Goal: Information Seeking & Learning: Learn about a topic

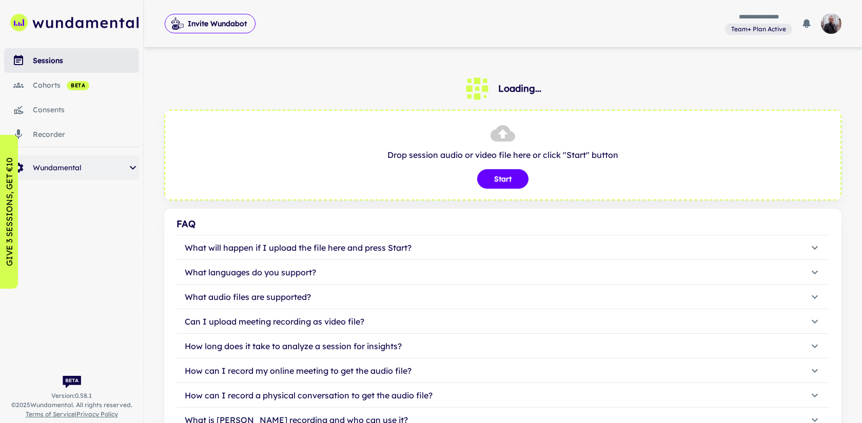
click at [92, 165] on span "Wundamental" at bounding box center [80, 167] width 94 height 11
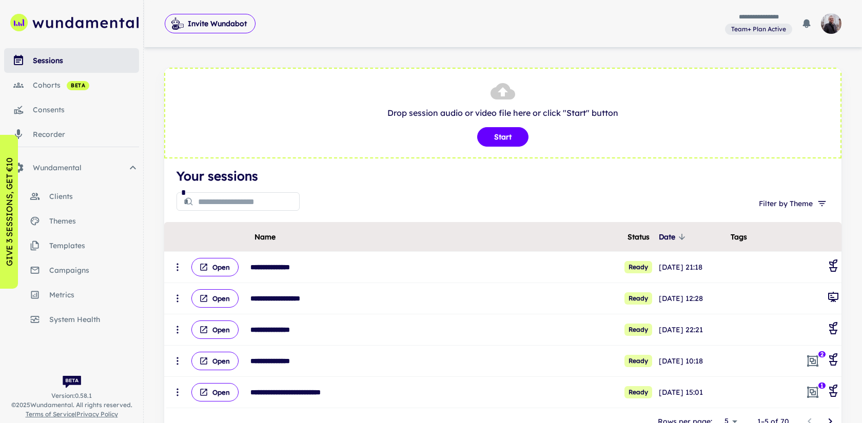
click at [88, 89] on span "beta" at bounding box center [78, 86] width 23 height 8
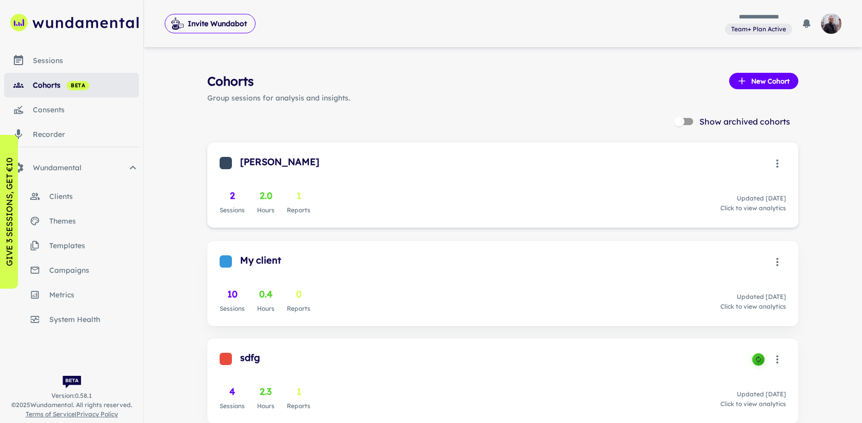
click at [454, 202] on div "2 Sessions 2.0 Hours 1 Reports Updated [DATE] Click to view analytics" at bounding box center [503, 202] width 566 height 27
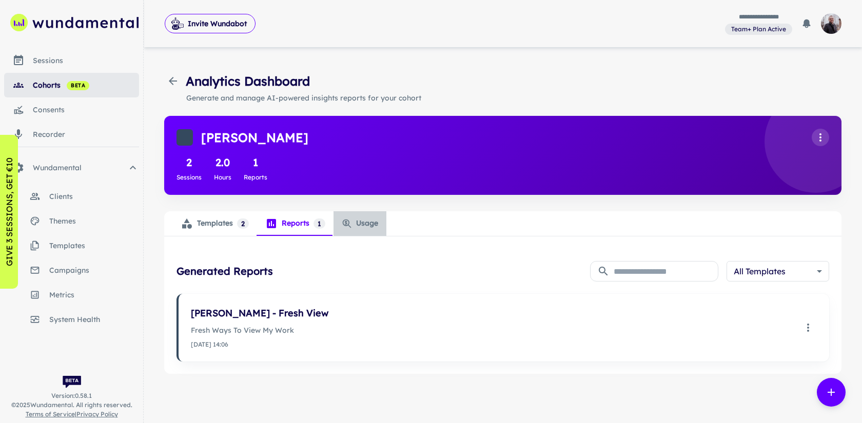
click at [356, 222] on div "Usage" at bounding box center [360, 224] width 36 height 10
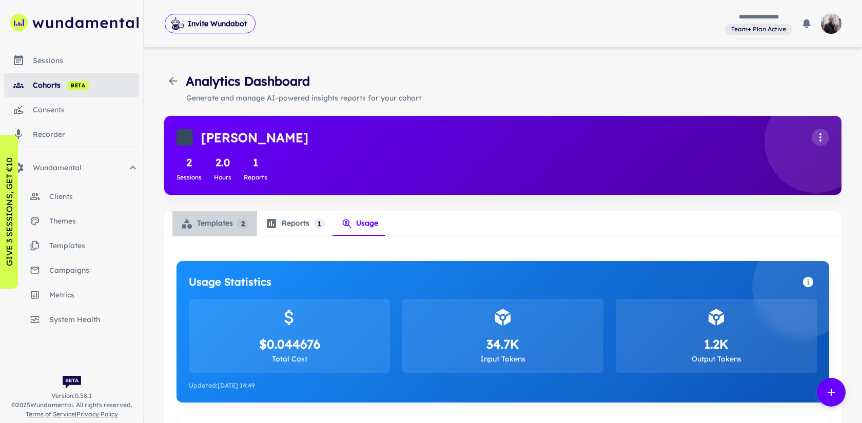
click at [229, 224] on div "Templates 2" at bounding box center [215, 224] width 68 height 12
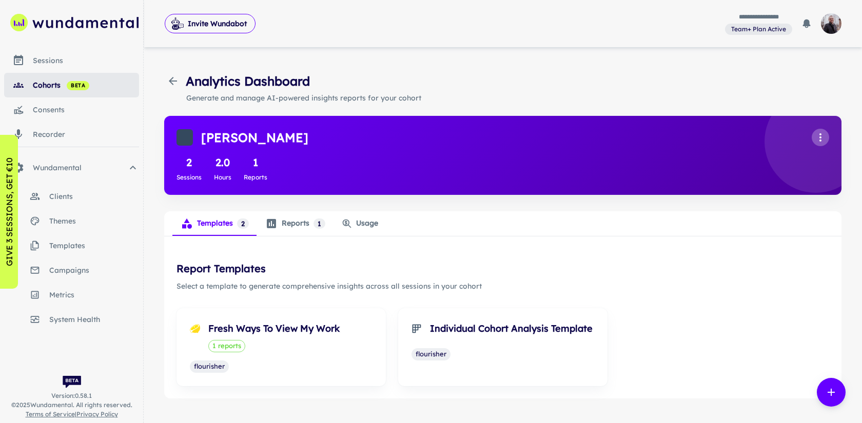
click at [822, 131] on icon "Cohort actions" at bounding box center [820, 137] width 12 height 12
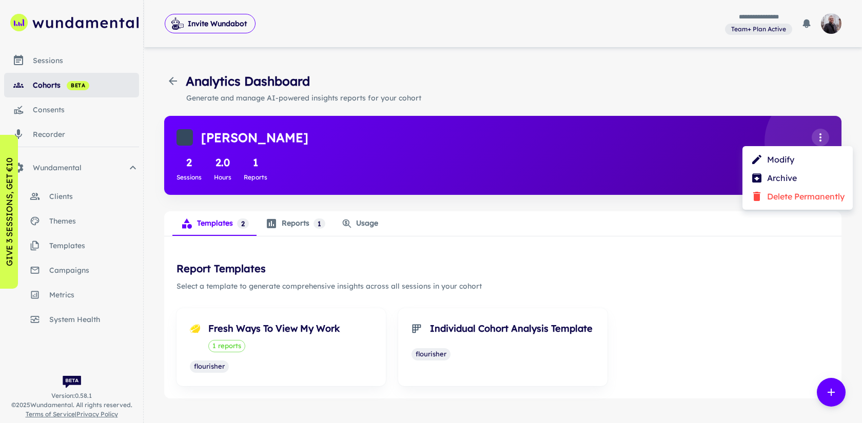
click at [681, 115] on div at bounding box center [431, 211] width 862 height 423
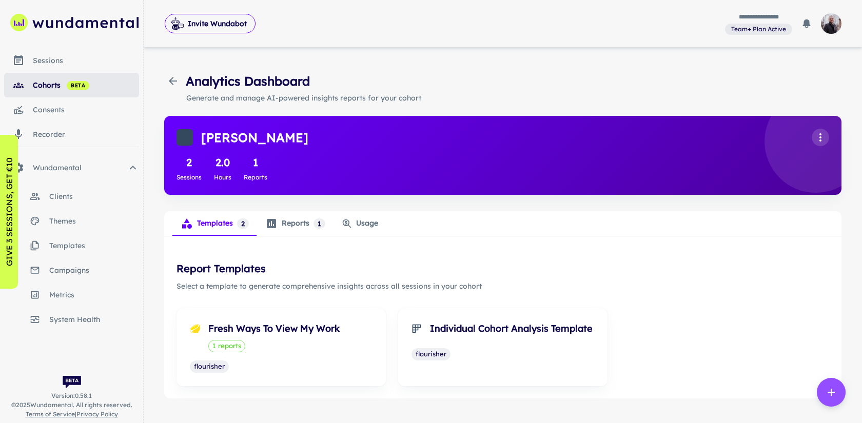
click at [830, 393] on icon "generate report" at bounding box center [831, 392] width 7 height 7
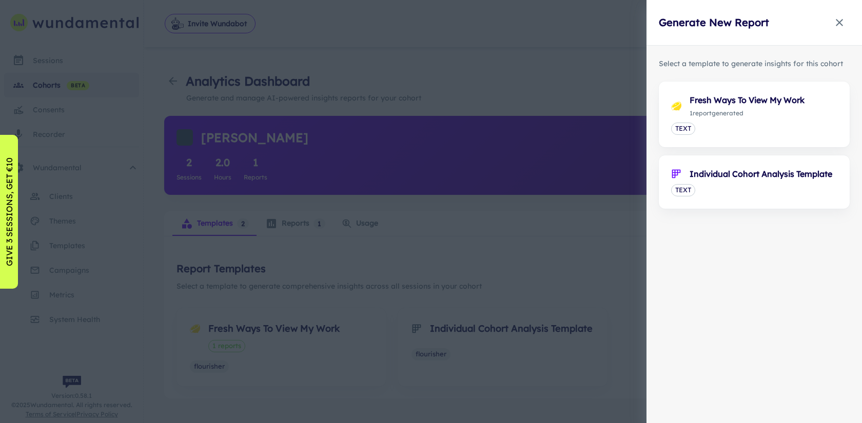
click at [570, 249] on div at bounding box center [431, 211] width 862 height 423
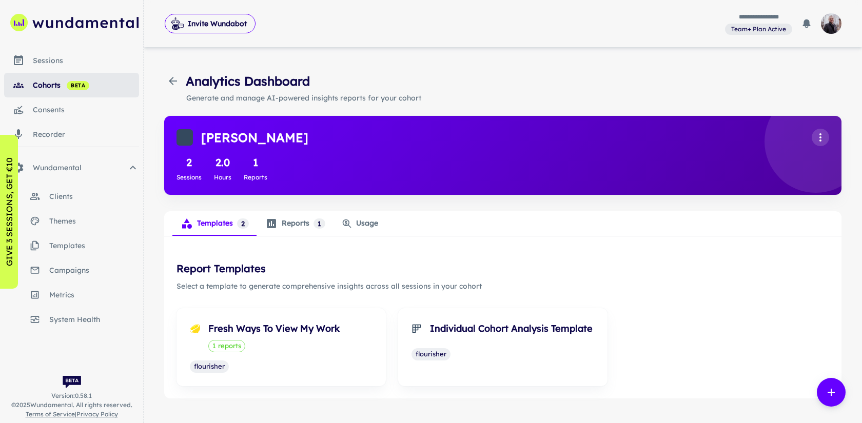
click at [831, 393] on icon "generate report" at bounding box center [831, 392] width 7 height 7
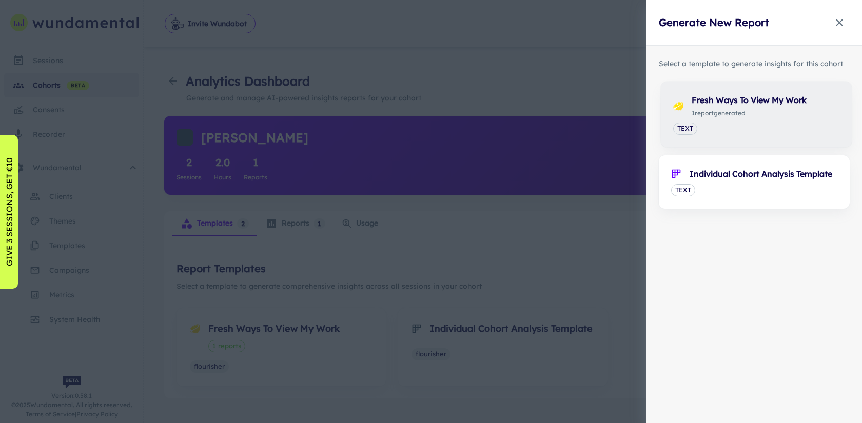
click at [737, 121] on div "Fresh Ways To View My Work 1 report generated TEXT" at bounding box center [756, 115] width 191 height 66
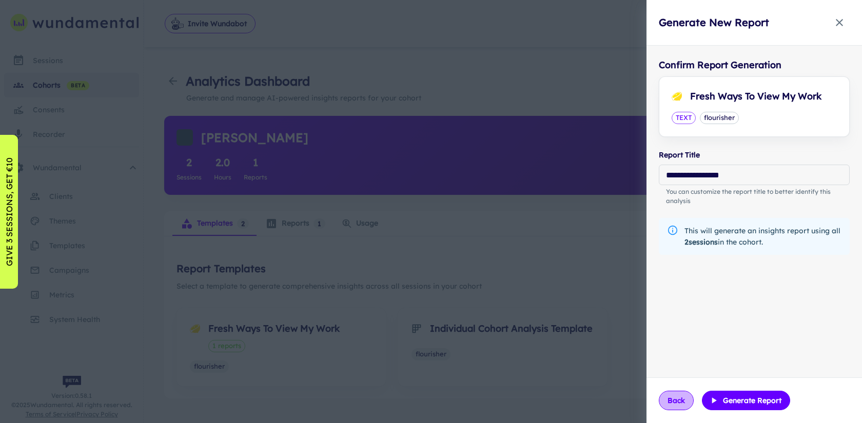
click at [672, 403] on button "Back" at bounding box center [676, 400] width 35 height 19
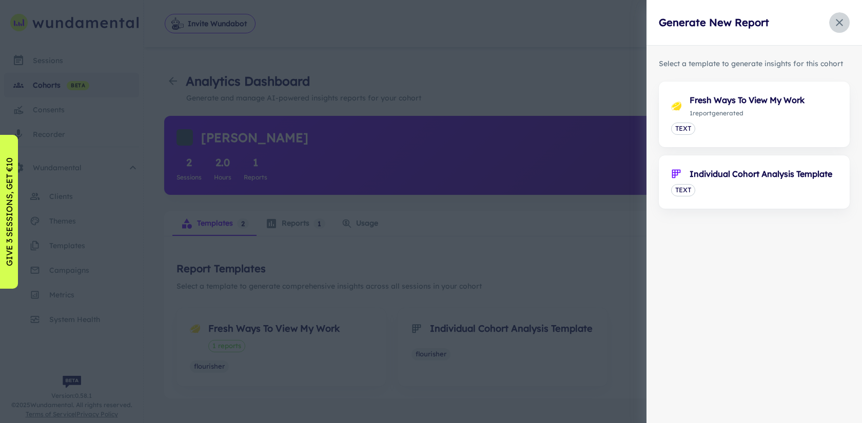
click at [845, 19] on icon "button" at bounding box center [839, 22] width 12 height 12
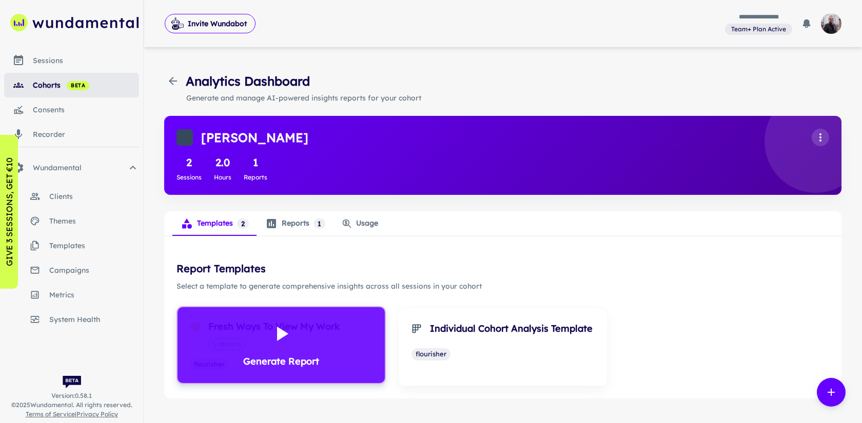
click at [283, 345] on icon at bounding box center [281, 334] width 25 height 25
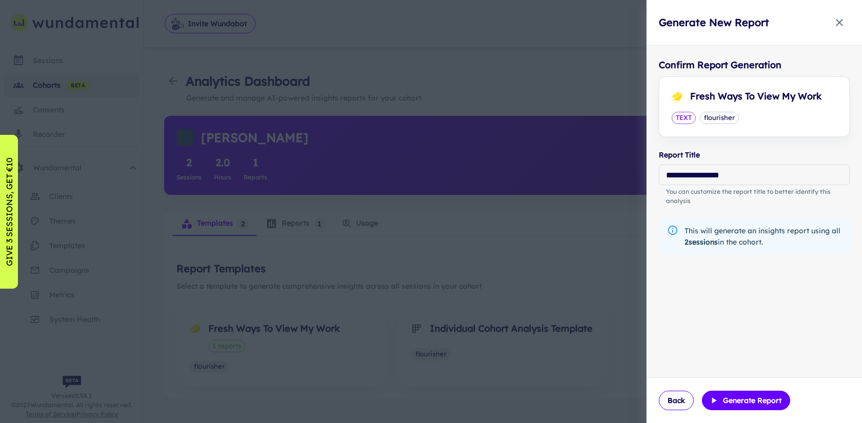
click at [459, 258] on div at bounding box center [431, 211] width 862 height 423
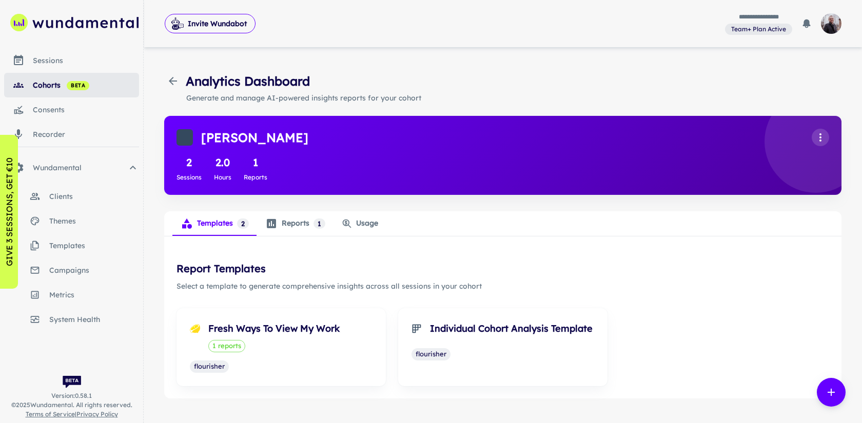
click at [292, 228] on div "Reports 1 0" at bounding box center [295, 224] width 60 height 12
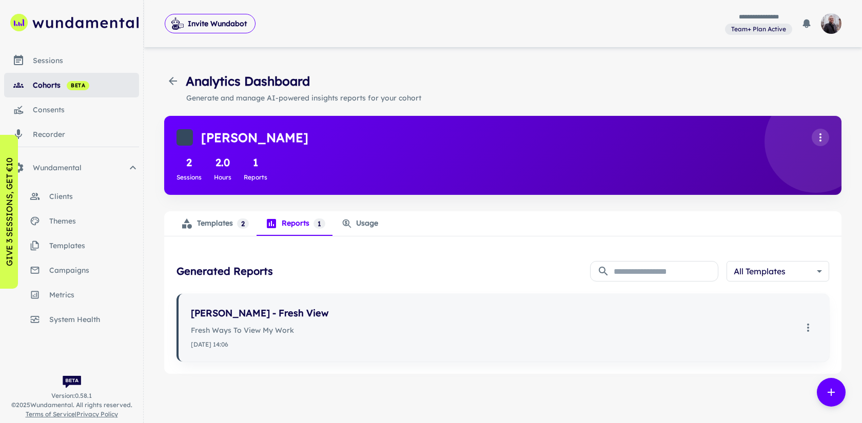
click at [810, 331] on icon "Select report: Paul - Fresh View" at bounding box center [808, 328] width 12 height 12
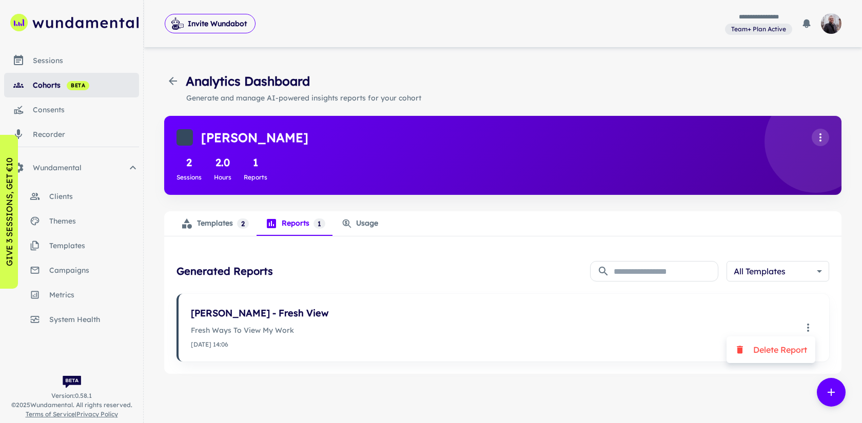
click at [576, 329] on div at bounding box center [431, 211] width 862 height 423
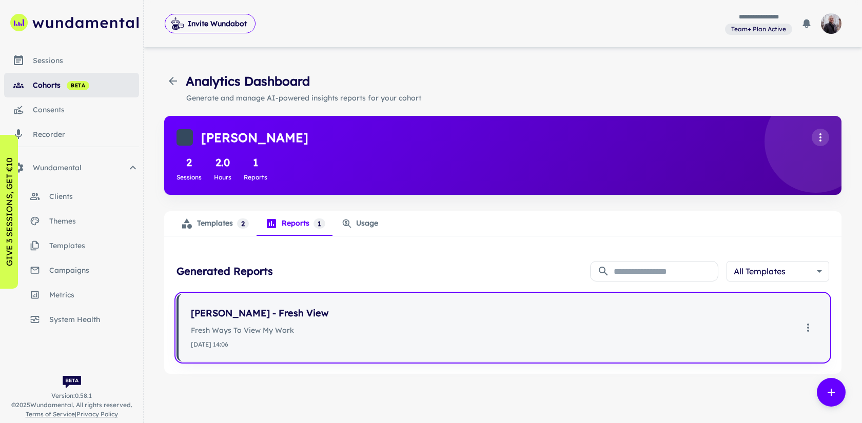
click at [469, 325] on p "Fresh Ways To View My Work" at bounding box center [493, 330] width 604 height 11
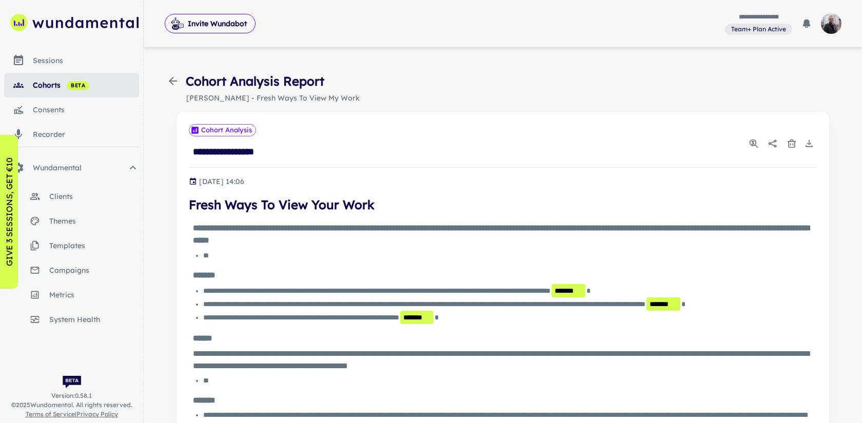
click at [176, 85] on icon "button" at bounding box center [173, 81] width 12 height 12
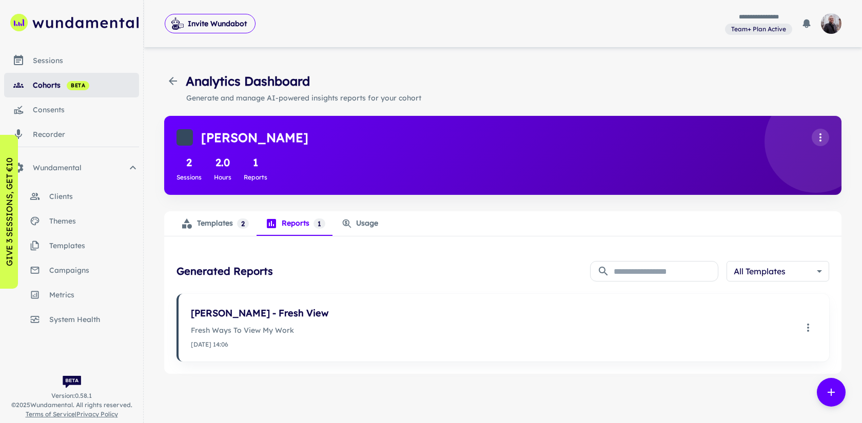
click at [174, 85] on icon "button" at bounding box center [173, 81] width 12 height 12
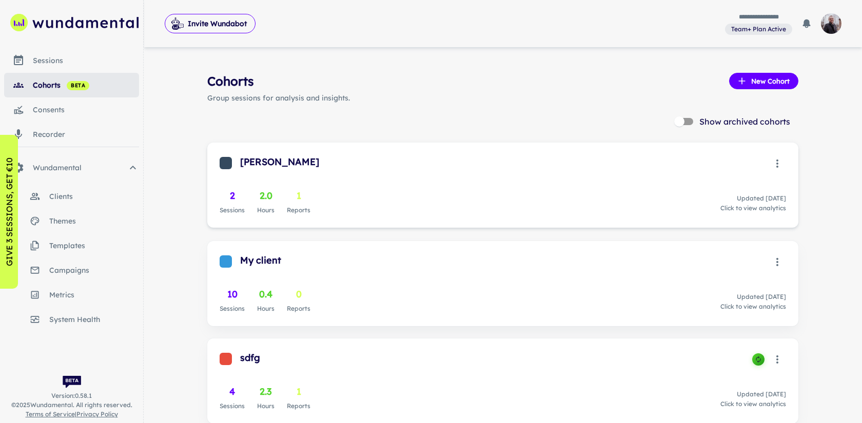
click at [274, 174] on div "[PERSON_NAME] 2 Sessions 2.0 Hours 1 Reports Updated [DATE] Click to view analy…" at bounding box center [502, 185] width 591 height 85
